Goal: Book appointment/travel/reservation

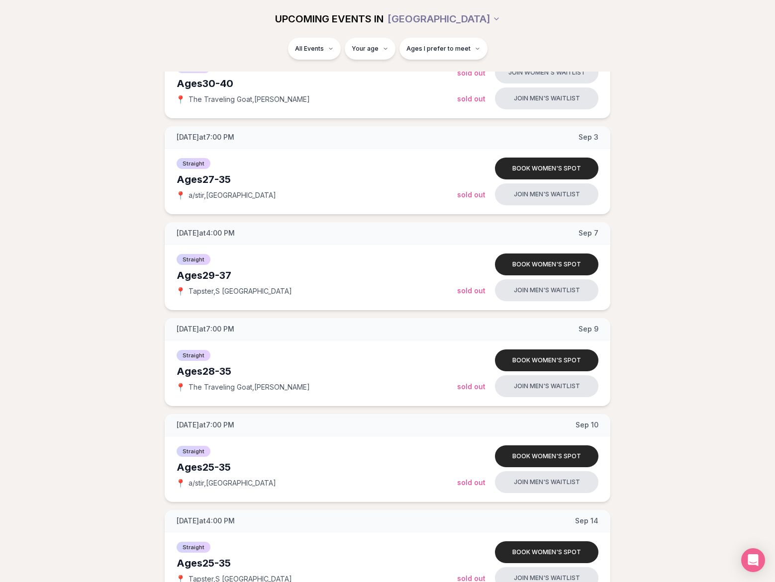
scroll to position [441, 0]
